Goal: Task Accomplishment & Management: Use online tool/utility

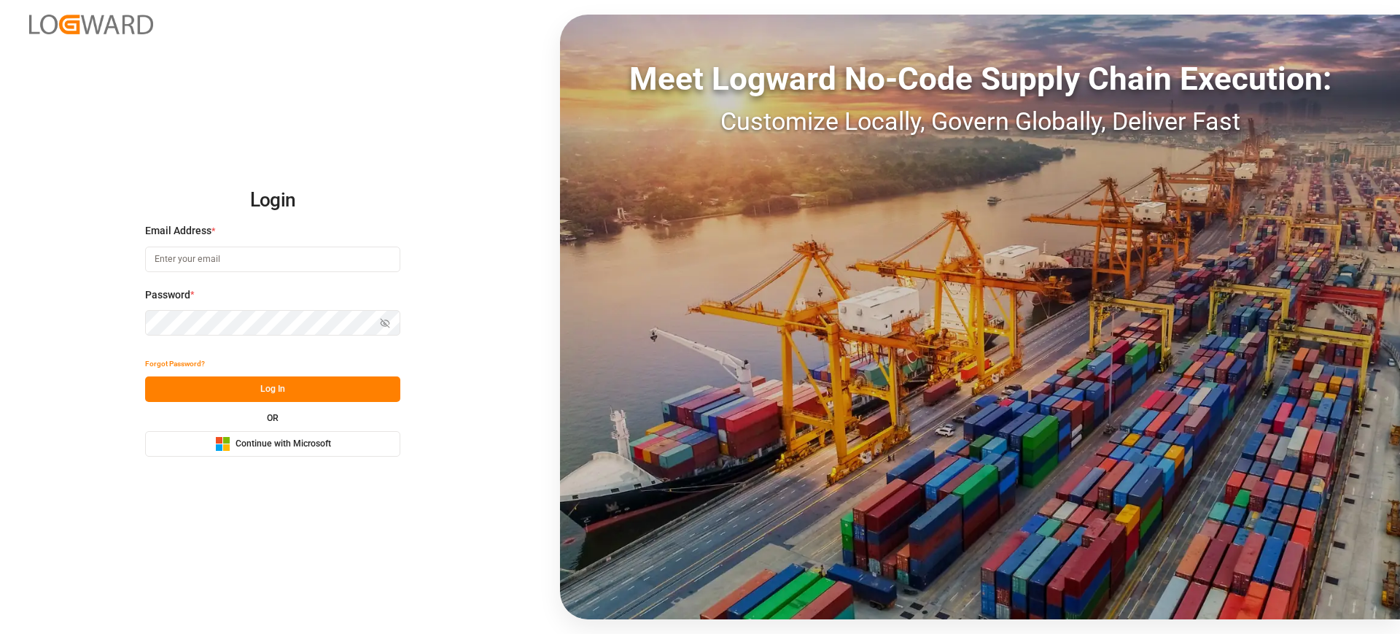
click at [348, 454] on button "Microsoft Logo Continue with Microsoft" at bounding box center [272, 444] width 255 height 26
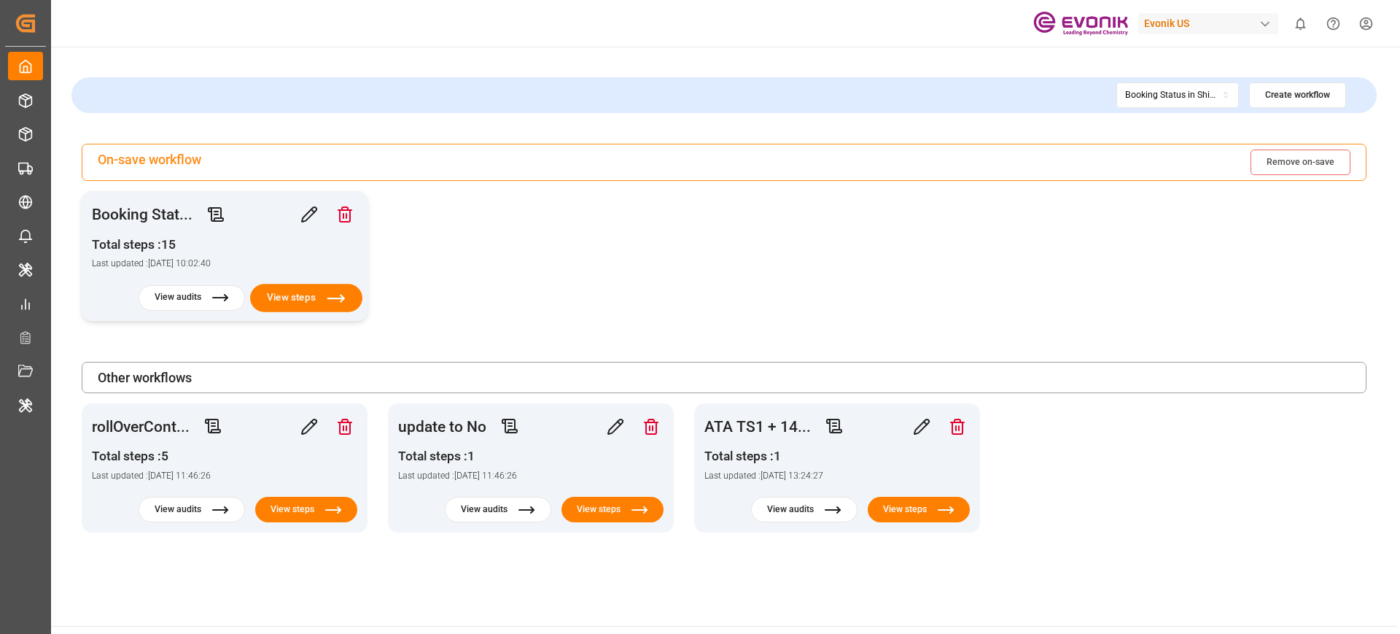
click at [325, 299] on button "View steps" at bounding box center [306, 298] width 112 height 28
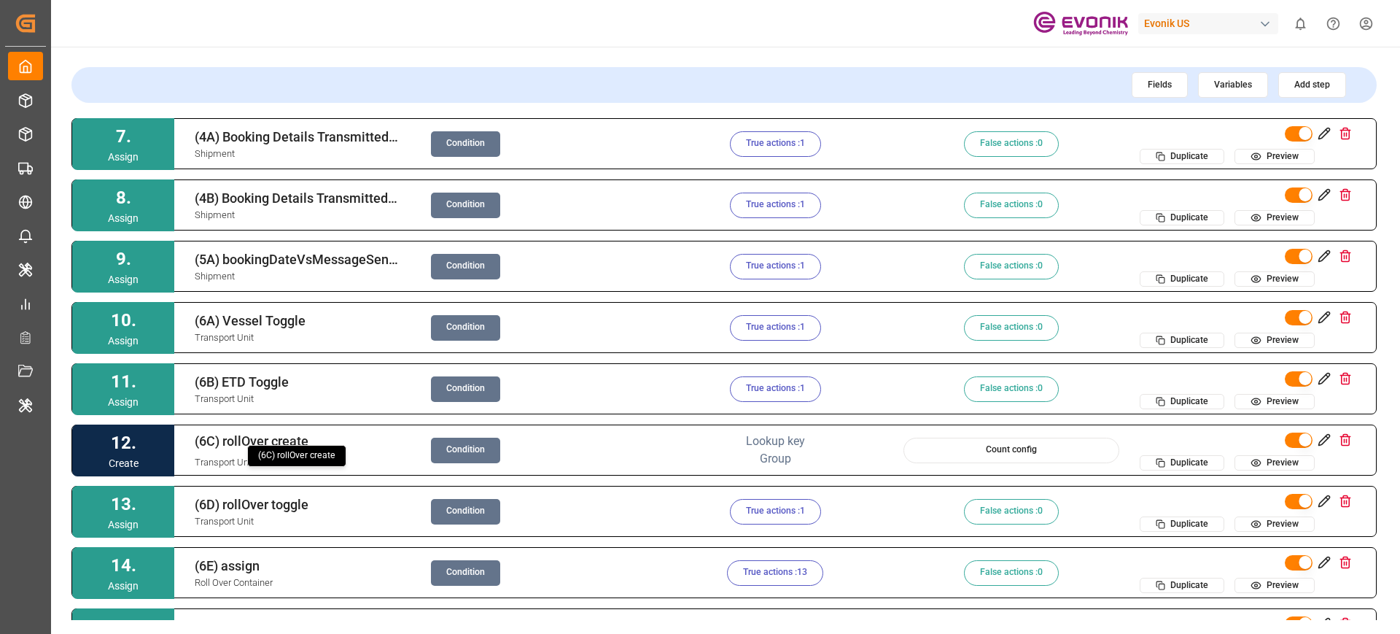
scroll to position [321, 0]
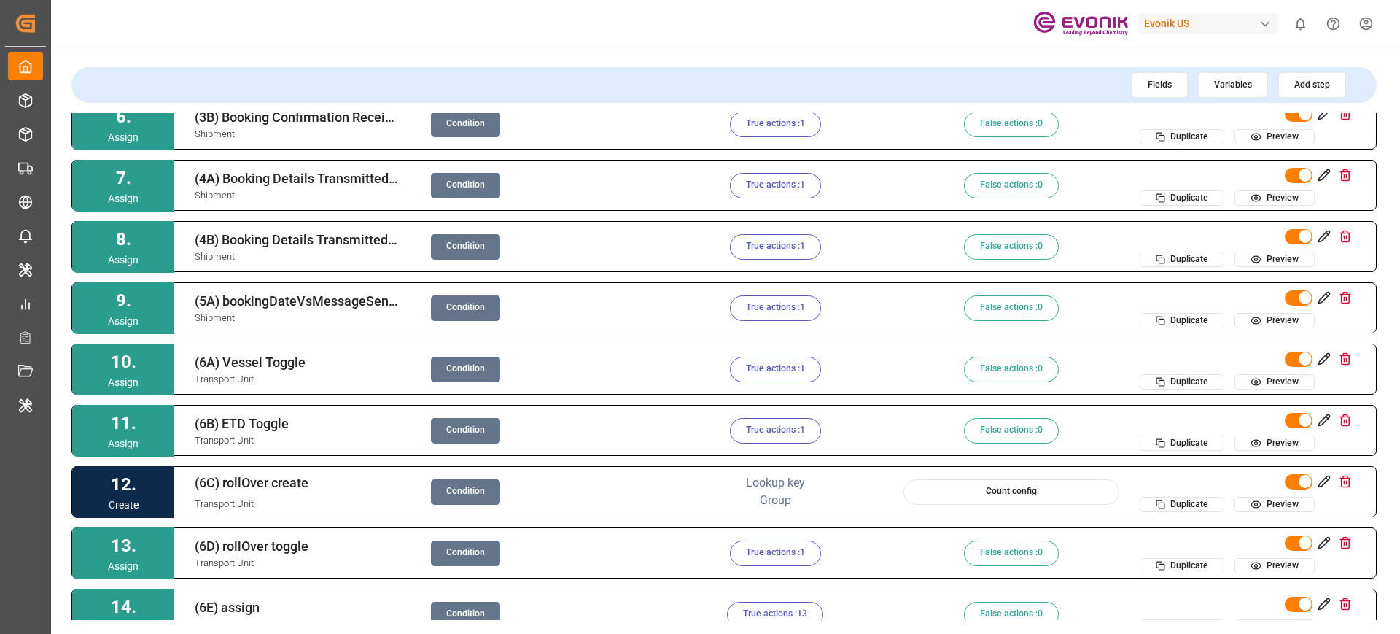
click at [443, 302] on button "Condition" at bounding box center [465, 308] width 69 height 26
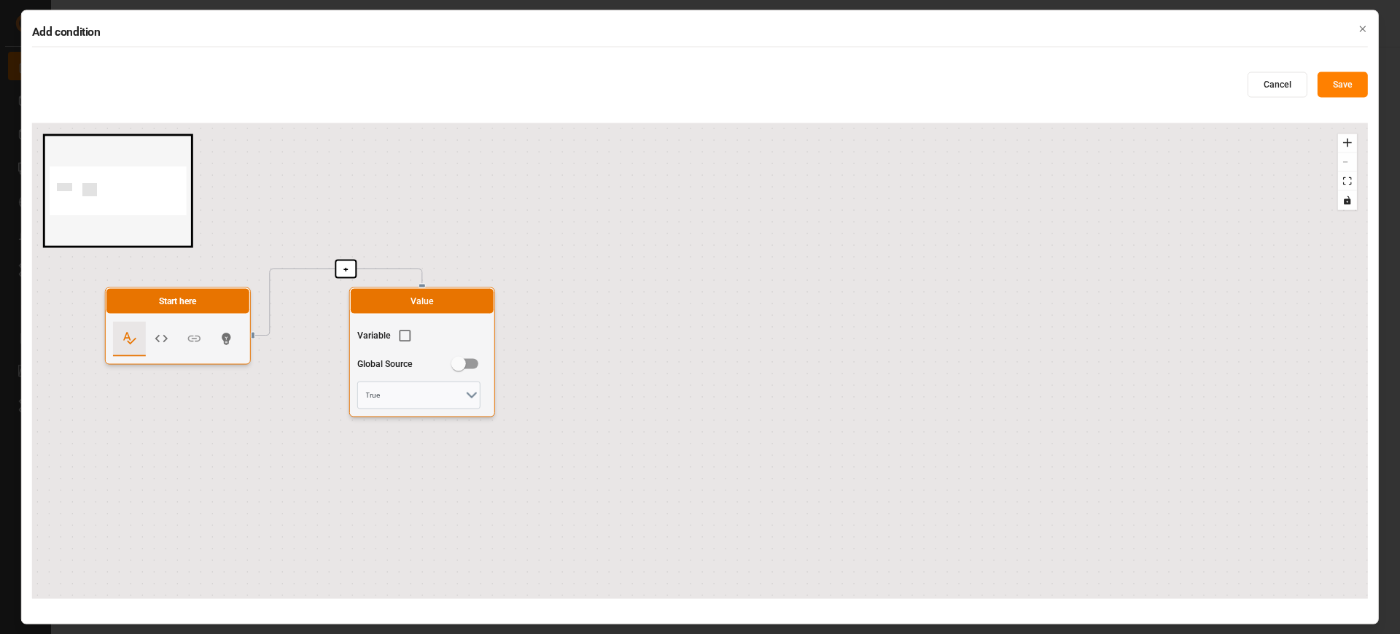
click at [922, 396] on div "+ Start here Value Variable Global Source True" at bounding box center [700, 360] width 1336 height 475
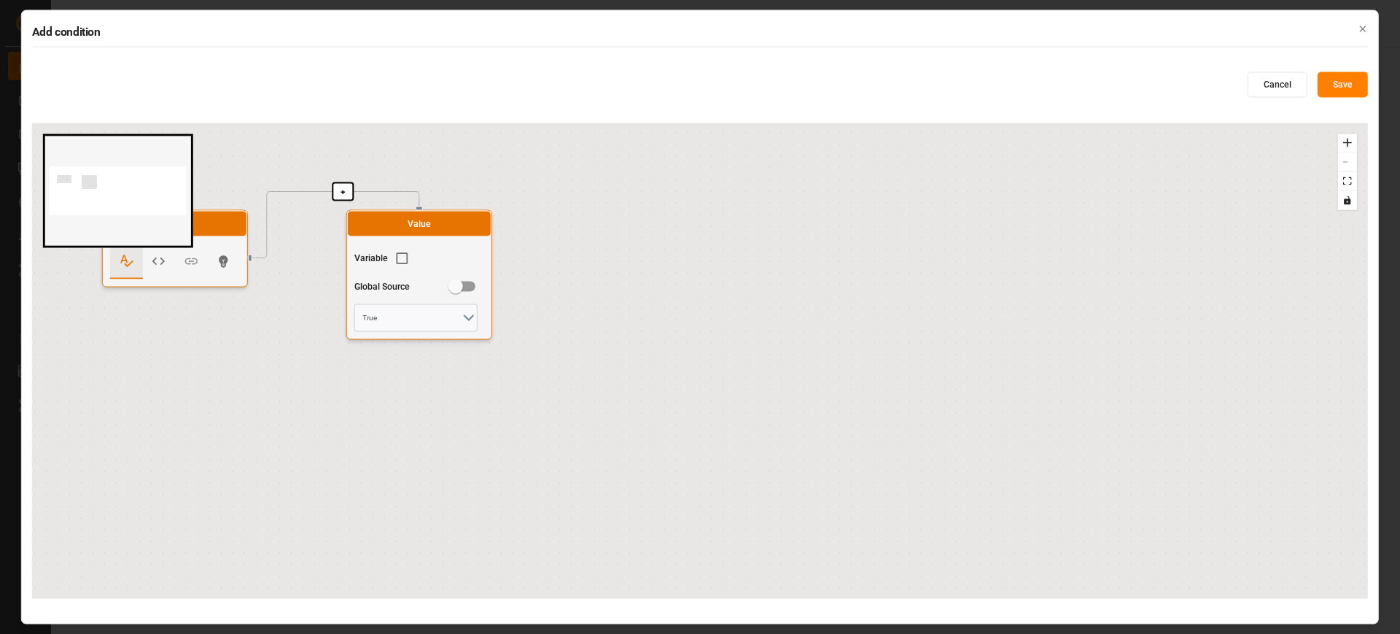
click at [1264, 83] on button "Cancel" at bounding box center [1278, 85] width 60 height 26
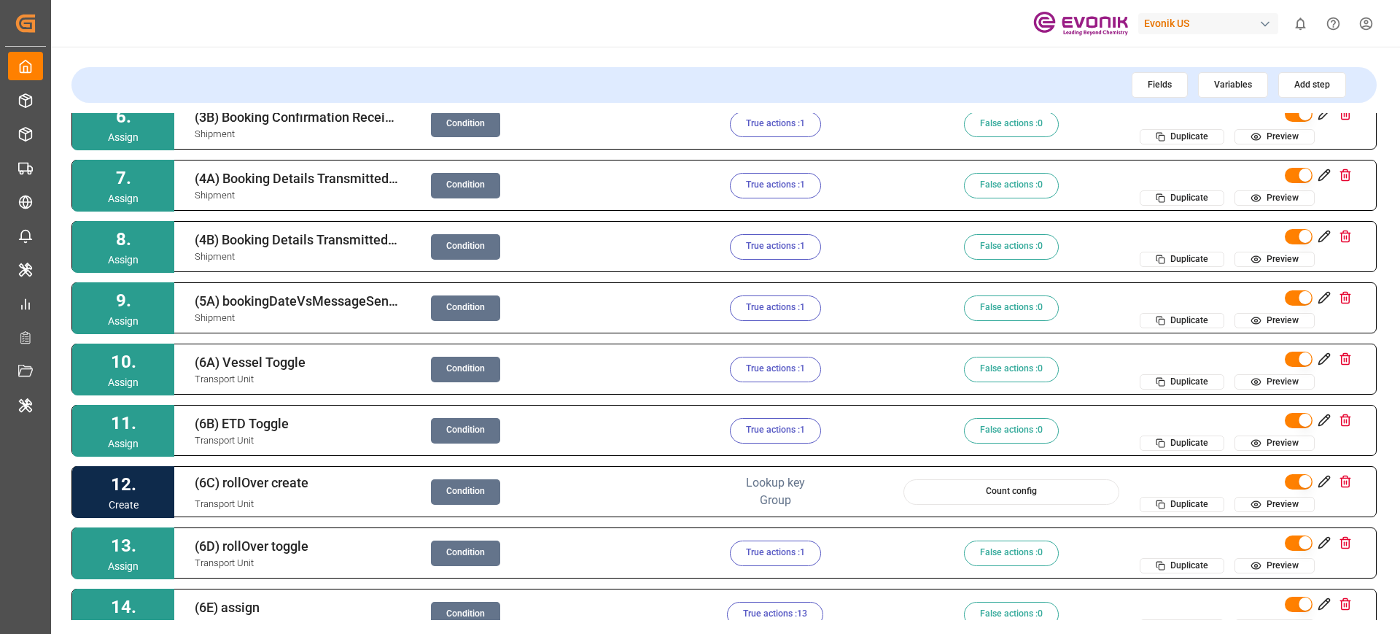
click at [761, 304] on button "True actions : 1" at bounding box center [775, 308] width 91 height 26
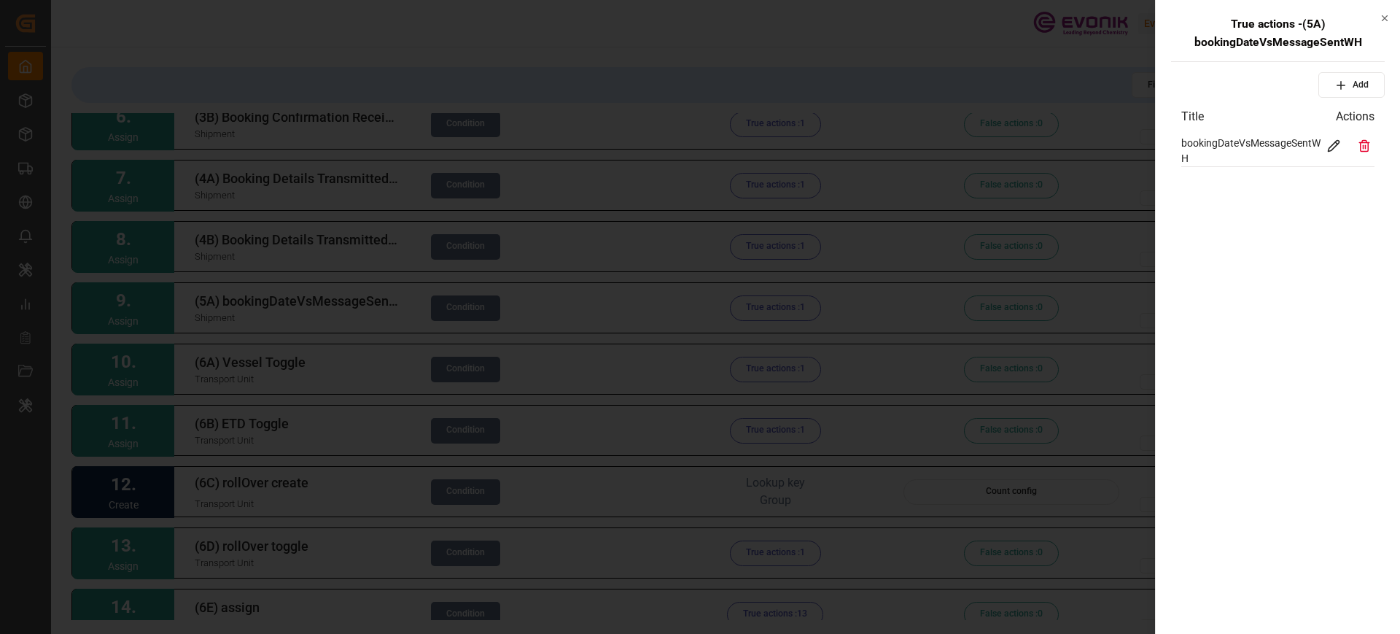
click at [1329, 143] on icon at bounding box center [1333, 145] width 13 height 13
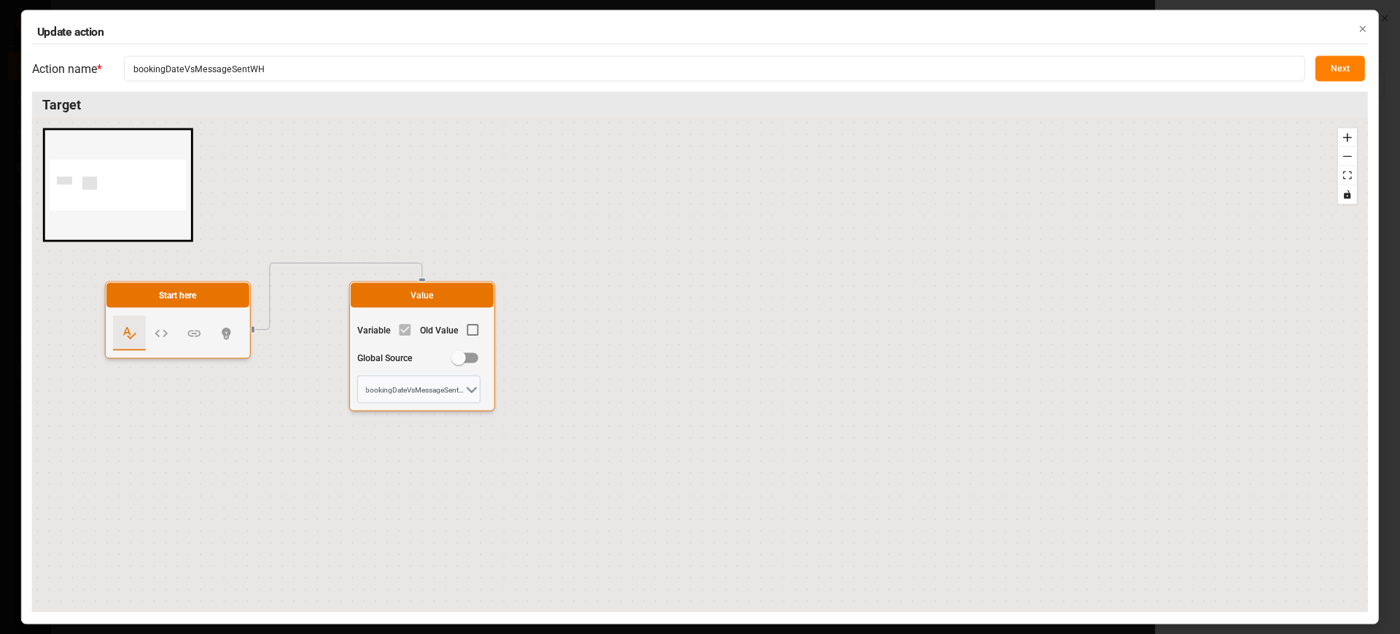
click at [1319, 67] on button "Next" at bounding box center [1340, 69] width 50 height 26
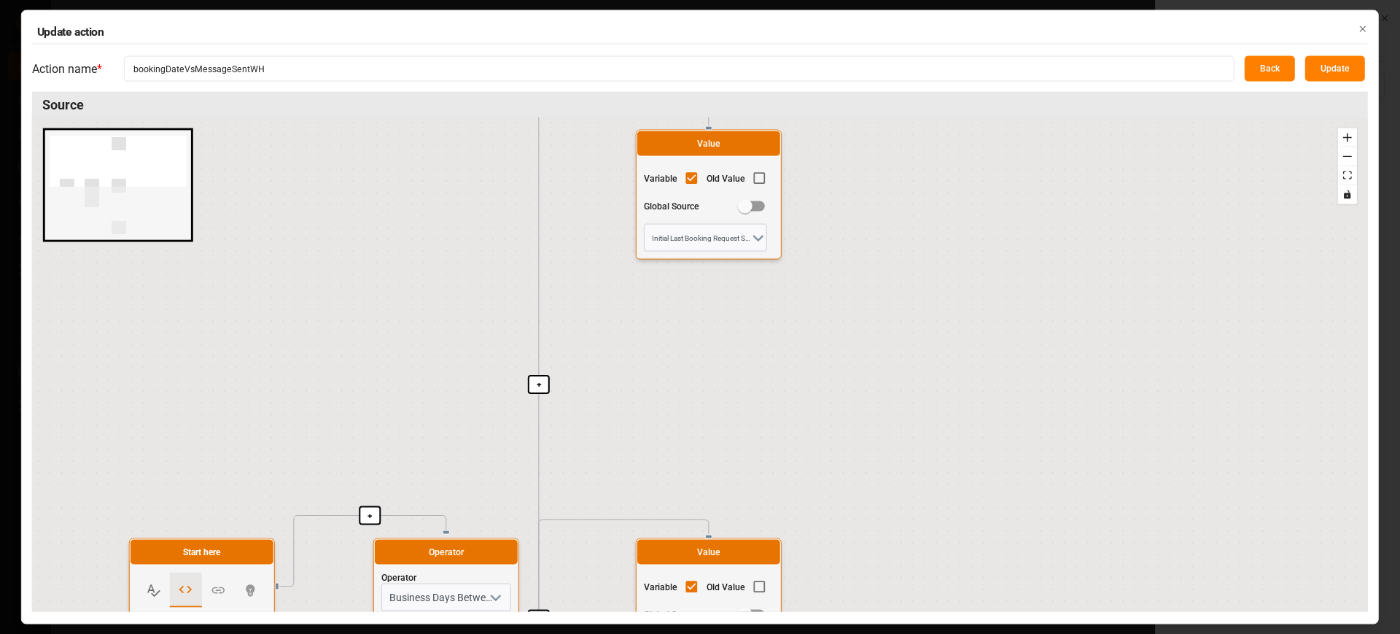
drag, startPoint x: 812, startPoint y: 511, endPoint x: 844, endPoint y: 258, distance: 255.1
click at [844, 258] on div "+ + + + Start here Operator Operator Business Days Between Dates Operand 1 Oper…" at bounding box center [700, 364] width 1336 height 494
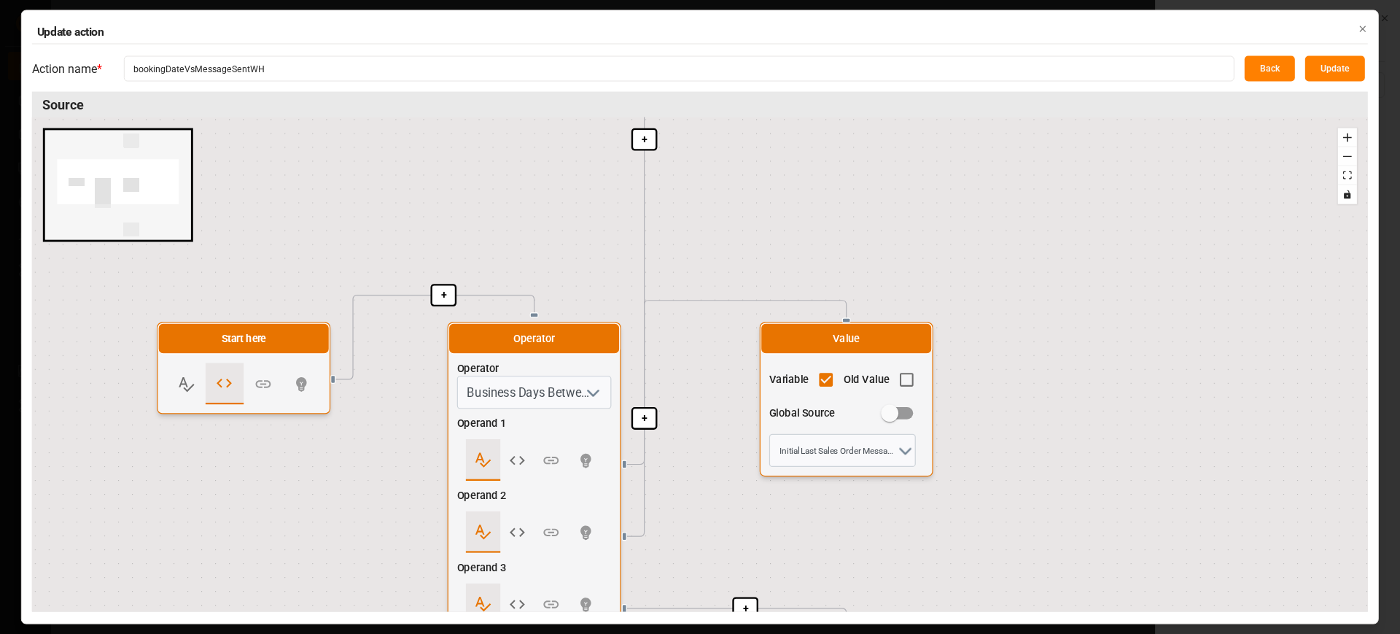
drag, startPoint x: 611, startPoint y: 308, endPoint x: 559, endPoint y: 201, distance: 119.4
click at [558, 150] on div "+ + + + Start here Operator Operator Business Days Between Dates Operand 1 Oper…" at bounding box center [700, 364] width 1336 height 494
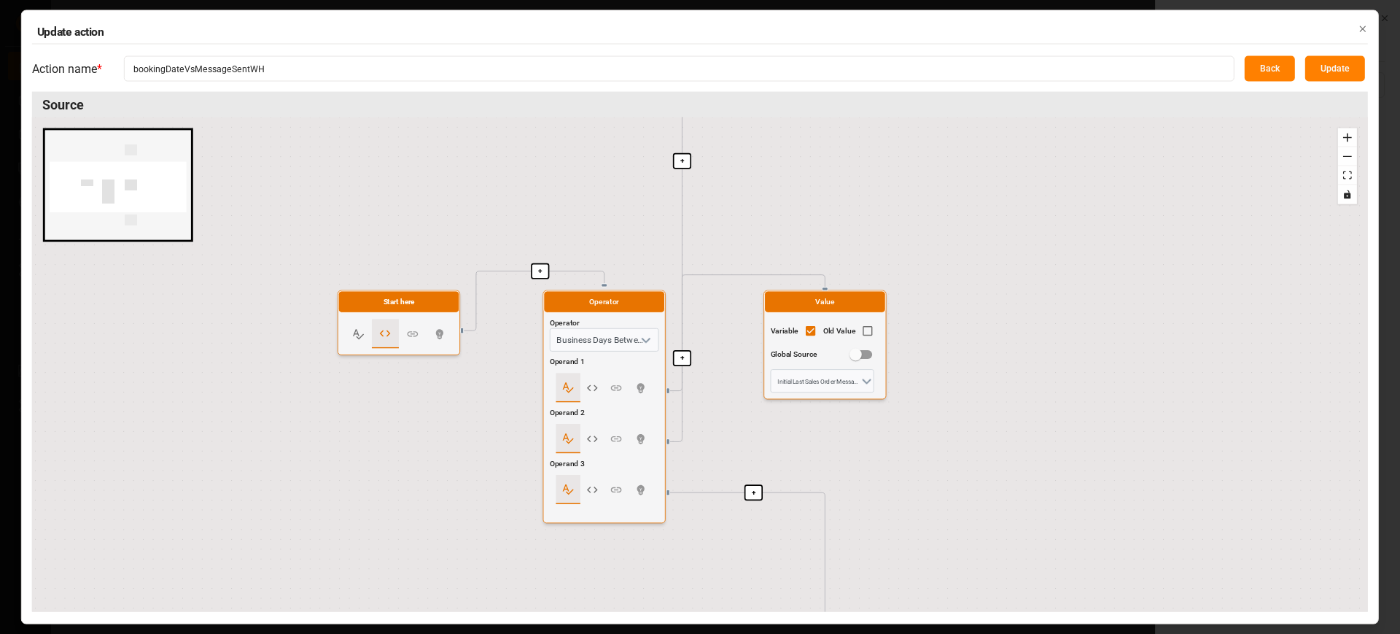
drag, startPoint x: 969, startPoint y: 442, endPoint x: 900, endPoint y: 133, distance: 316.1
click at [900, 133] on div "+ + + + Start here Operator Operator Business Days Between Dates Operand 1 Oper…" at bounding box center [700, 364] width 1336 height 494
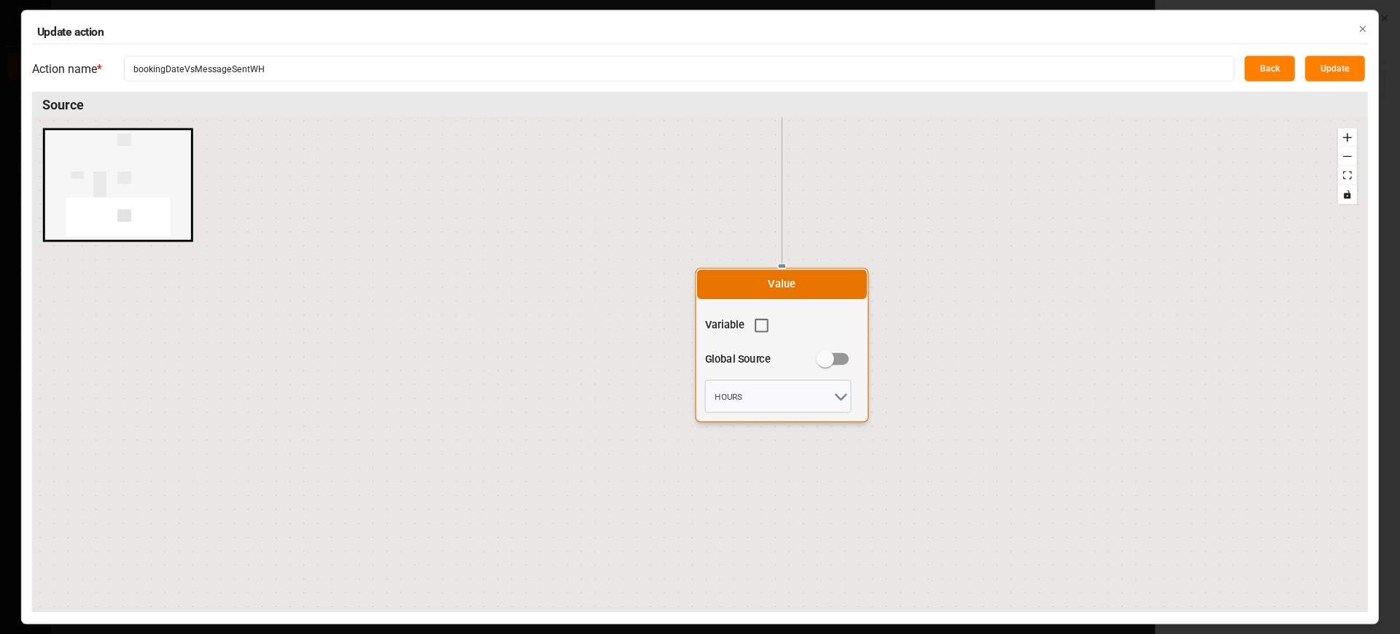
click at [836, 394] on polyline "open menu" at bounding box center [841, 396] width 10 height 5
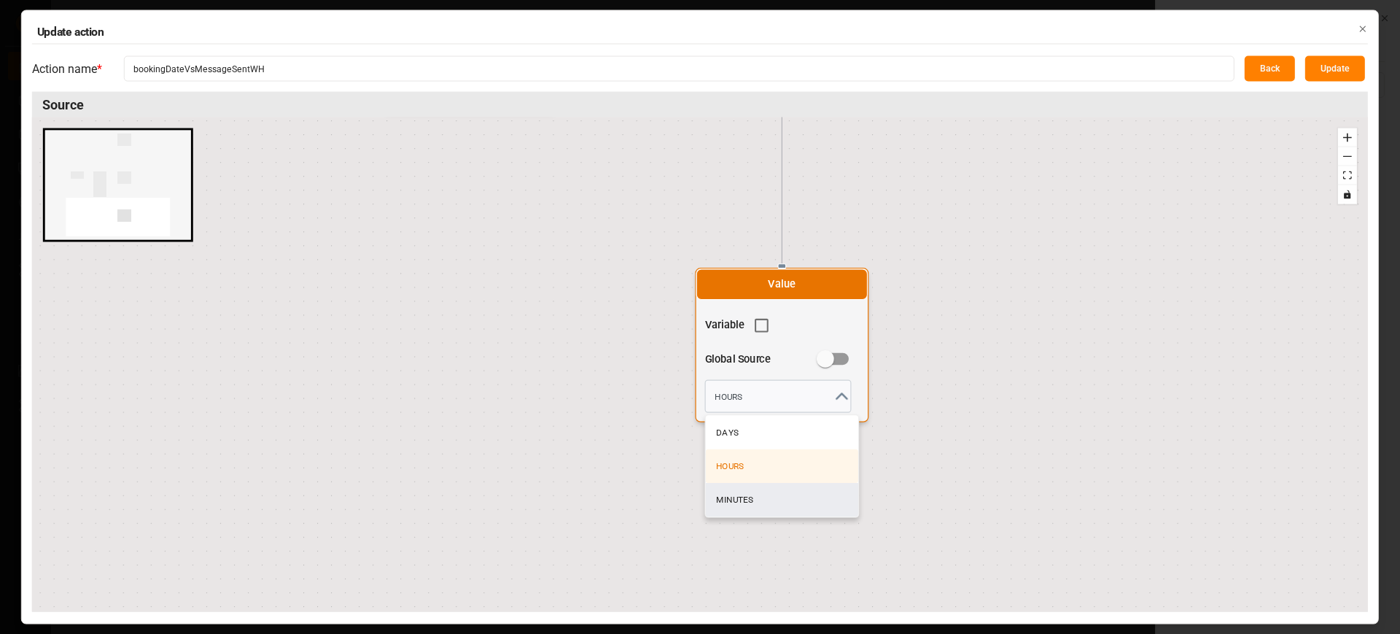
click at [1358, 24] on icon "button" at bounding box center [1363, 28] width 10 height 10
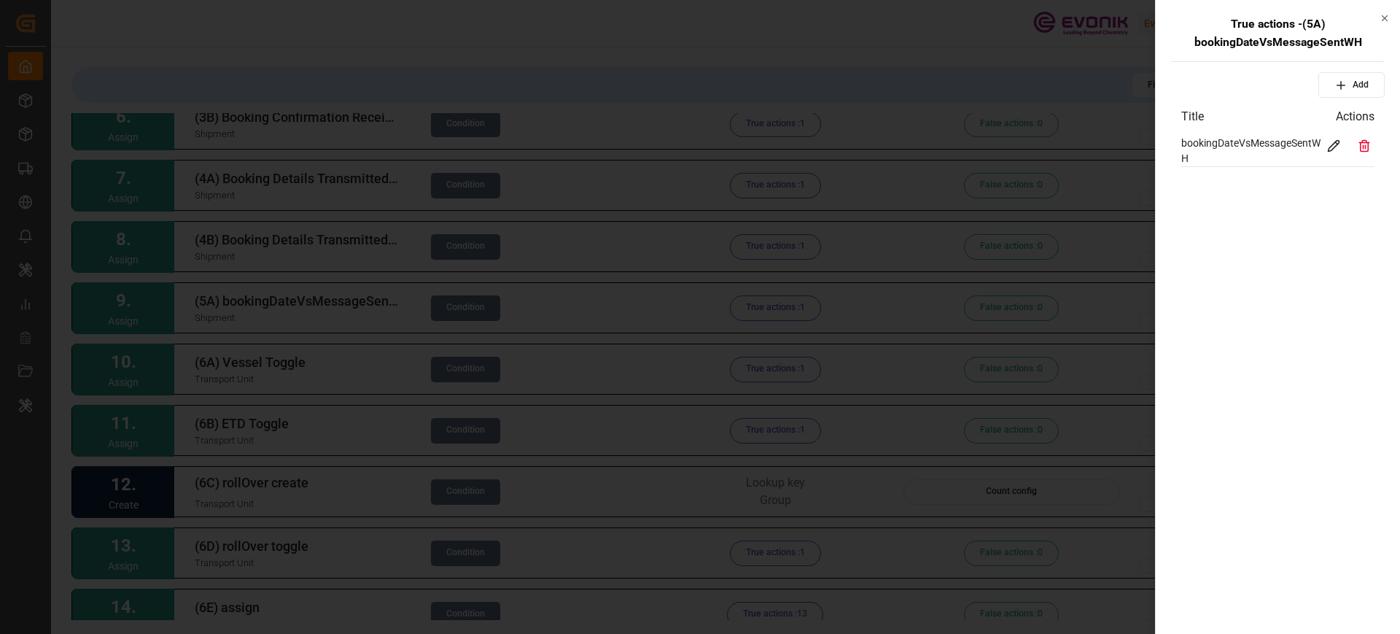
click at [1009, 24] on div at bounding box center [700, 317] width 1400 height 634
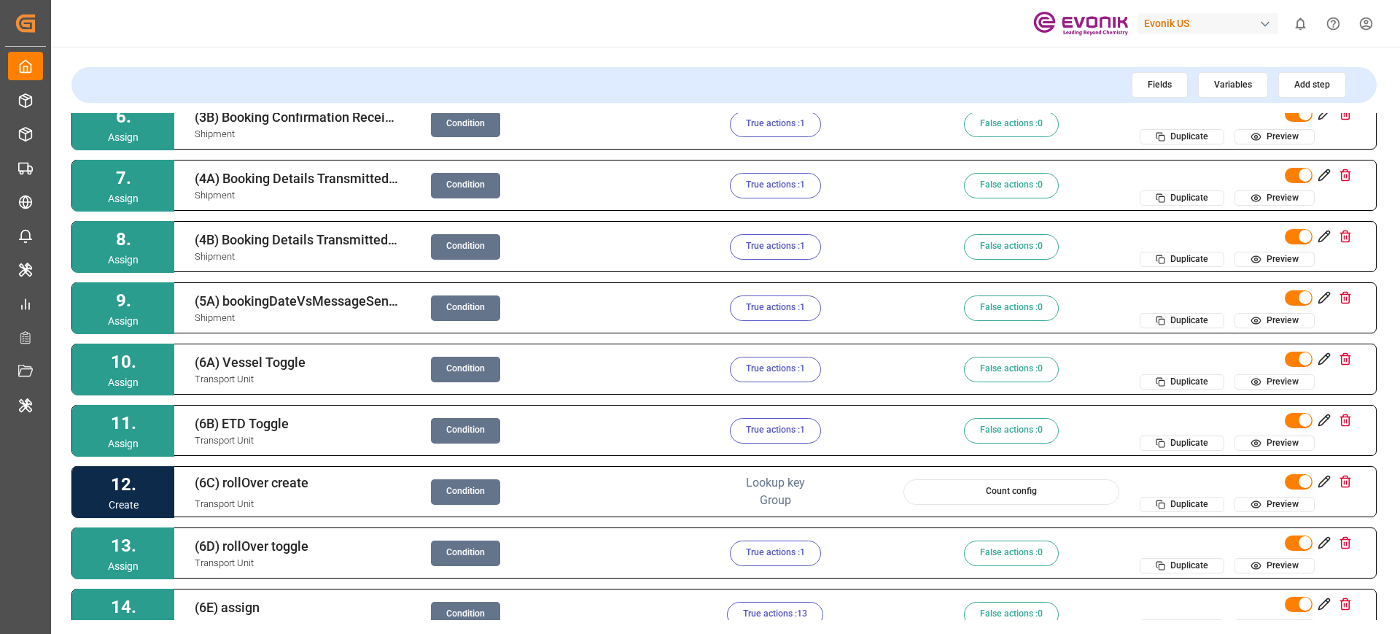
click at [1243, 26] on div "Evonik US" at bounding box center [1208, 23] width 140 height 21
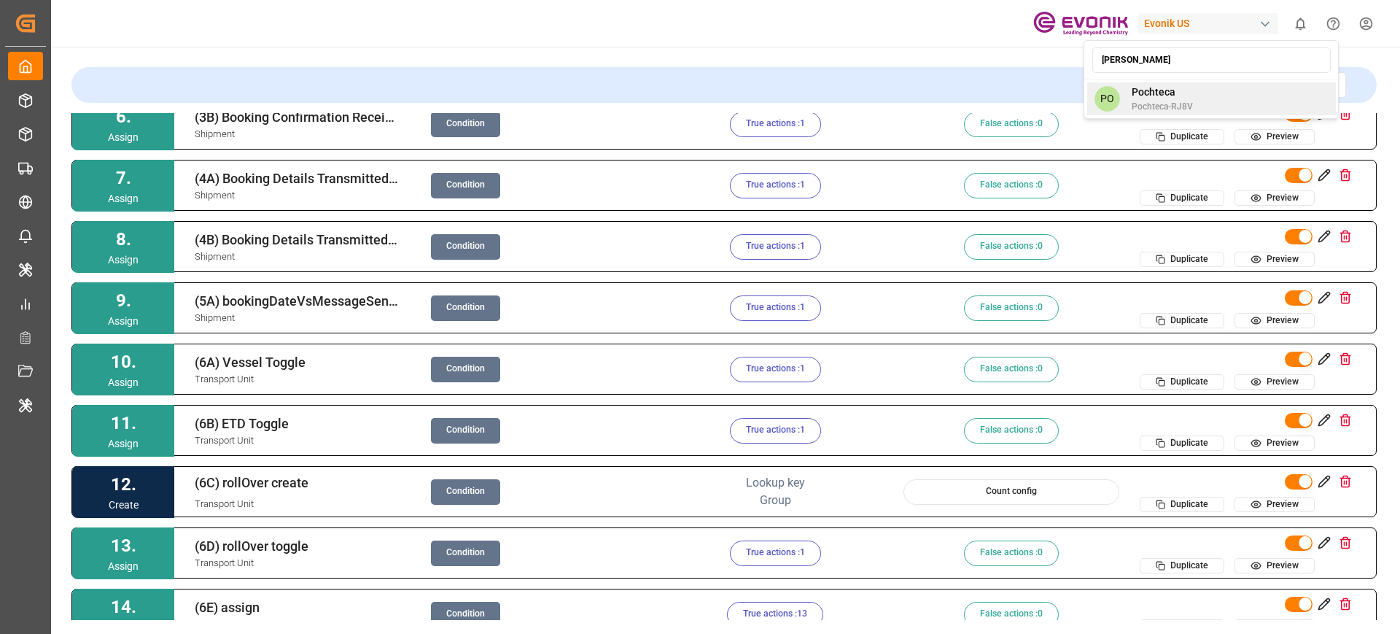
type input "poch"
click at [1172, 93] on span "Pochteca" at bounding box center [1162, 92] width 61 height 15
